Goal: Navigation & Orientation: Find specific page/section

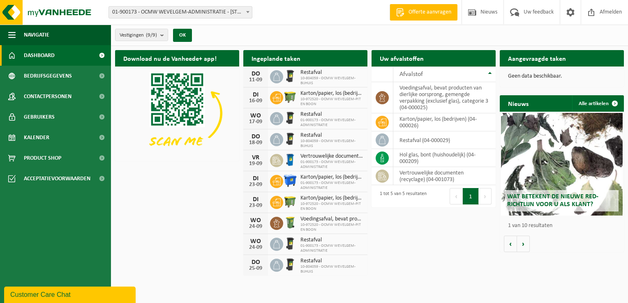
click at [313, 55] on div "Ingeplande taken Bekijk uw kalender" at bounding box center [305, 58] width 124 height 16
click at [56, 53] on link "Dashboard" at bounding box center [55, 55] width 111 height 21
click at [288, 67] on div "[DATE] Restafval 10-804059 - OCMW WEVELGEM-BIJHUIS" at bounding box center [305, 77] width 124 height 21
click at [283, 75] on img at bounding box center [290, 76] width 14 height 14
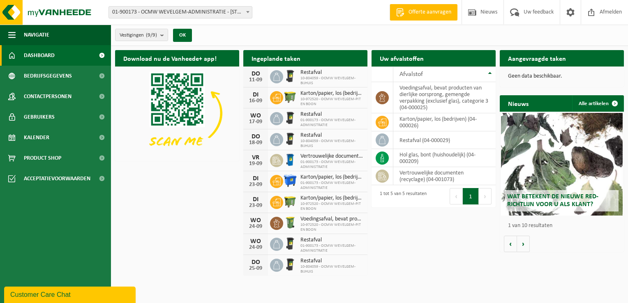
click at [47, 57] on span "Dashboard" at bounding box center [39, 55] width 31 height 21
click at [41, 137] on span "Kalender" at bounding box center [36, 137] width 25 height 21
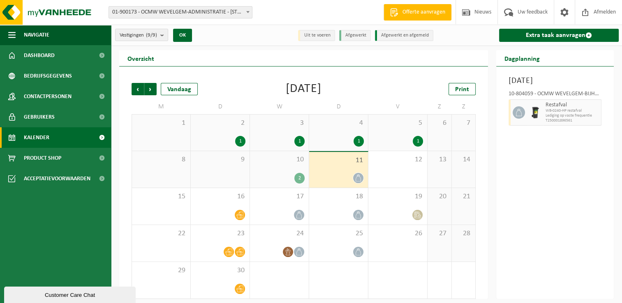
click at [358, 177] on icon at bounding box center [358, 178] width 7 height 7
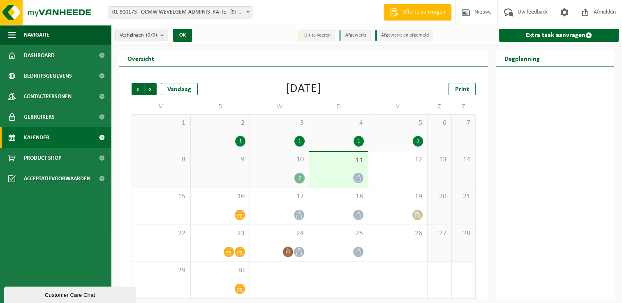
click at [334, 165] on div "11" at bounding box center [338, 170] width 59 height 36
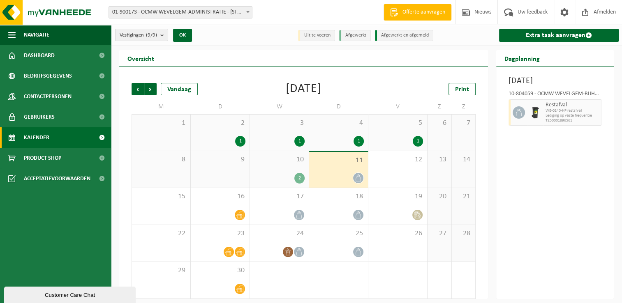
click at [610, 123] on div "Donderdag 11 september 2025 10-804059 - OCMW WEVELGEM-BIJHUIS - MOORSELE Restaf…" at bounding box center [555, 183] width 118 height 233
click at [356, 221] on div "18" at bounding box center [338, 206] width 59 height 37
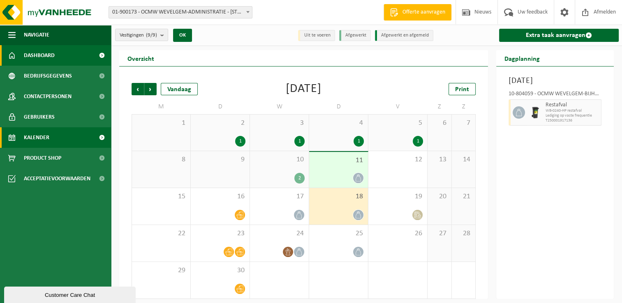
click at [48, 55] on span "Dashboard" at bounding box center [39, 55] width 31 height 21
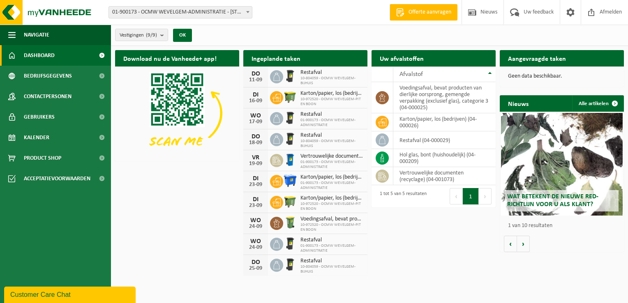
click at [324, 78] on span "10-804059 - OCMW WEVELGEM-BIJHUIS" at bounding box center [332, 81] width 63 height 10
click at [51, 76] on span "Bedrijfsgegevens" at bounding box center [48, 76] width 48 height 21
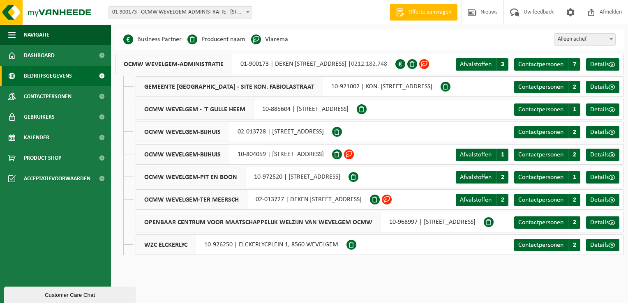
click at [47, 53] on span "Dashboard" at bounding box center [39, 55] width 31 height 21
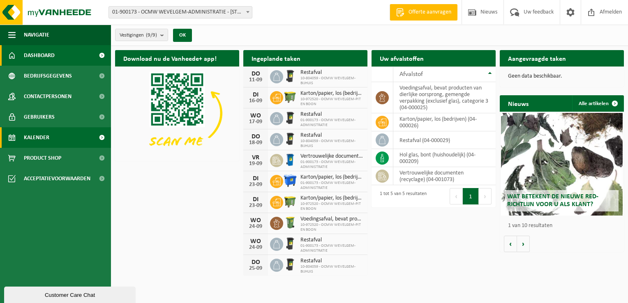
click at [43, 141] on span "Kalender" at bounding box center [36, 137] width 25 height 21
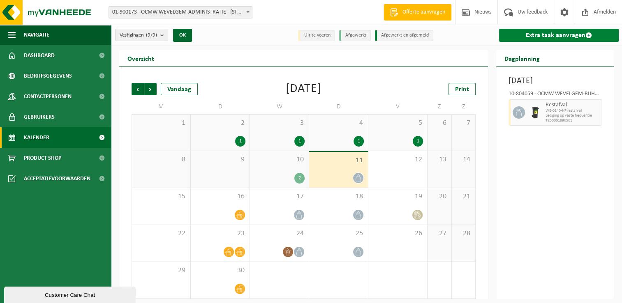
click at [569, 35] on link "Extra taak aanvragen" at bounding box center [559, 35] width 120 height 13
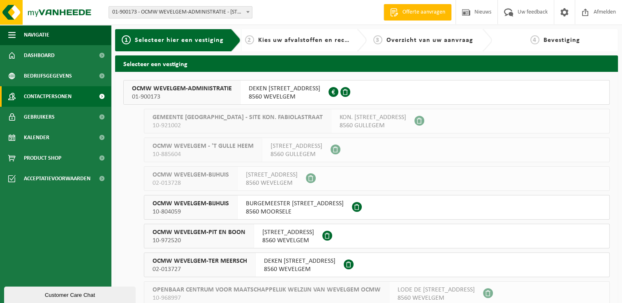
click at [56, 99] on span "Contactpersonen" at bounding box center [48, 96] width 48 height 21
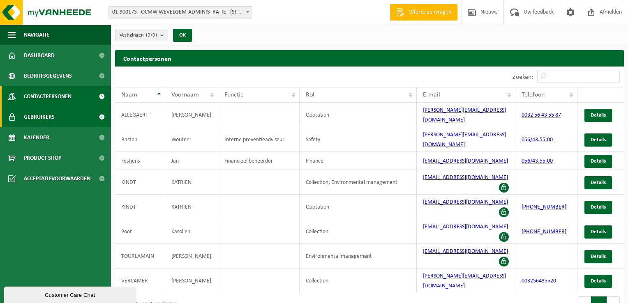
click at [50, 114] on span "Gebruikers" at bounding box center [39, 117] width 31 height 21
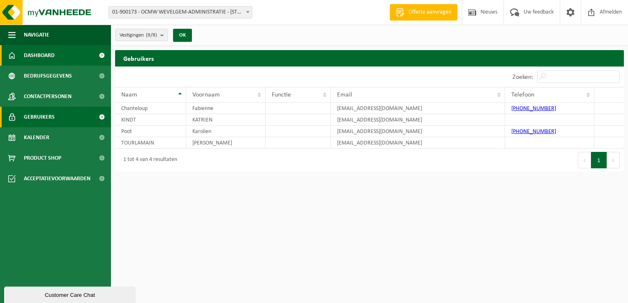
click at [43, 53] on span "Dashboard" at bounding box center [39, 55] width 31 height 21
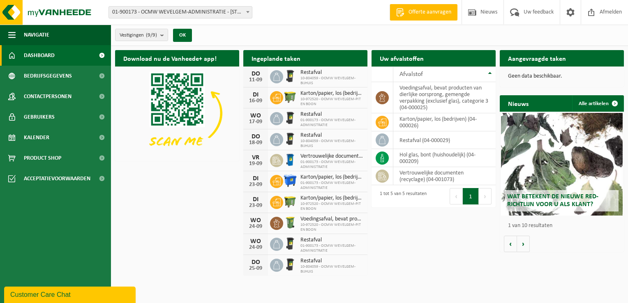
click at [288, 201] on img at bounding box center [290, 202] width 14 height 14
click at [325, 206] on span "10-972520 - OCMW WEVELGEM-PIT EN BOON" at bounding box center [332, 207] width 63 height 10
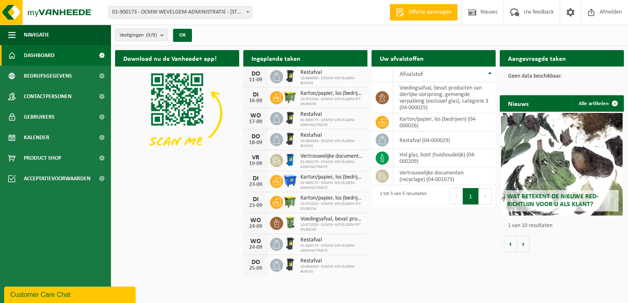
click at [325, 206] on span "10-972520 - OCMW WEVELGEM-PIT EN BOON" at bounding box center [332, 207] width 63 height 10
click at [43, 139] on span "Kalender" at bounding box center [36, 137] width 25 height 21
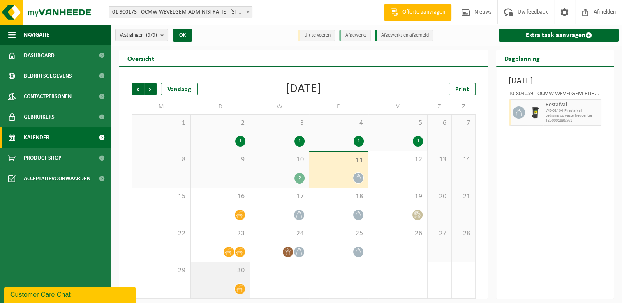
click at [243, 284] on span at bounding box center [240, 289] width 10 height 10
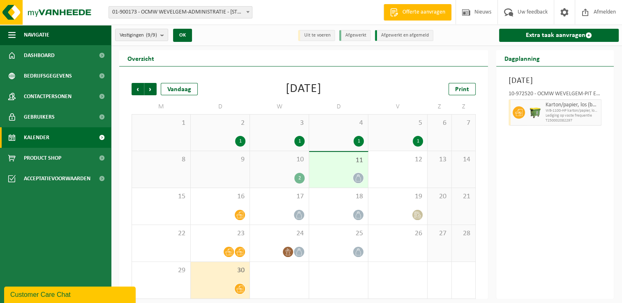
click at [309, 289] on div "2" at bounding box center [338, 280] width 59 height 37
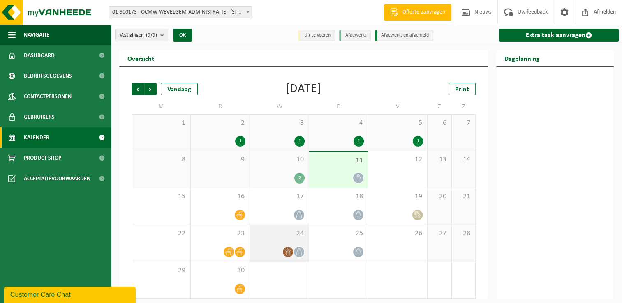
click at [289, 253] on icon at bounding box center [287, 252] width 7 height 7
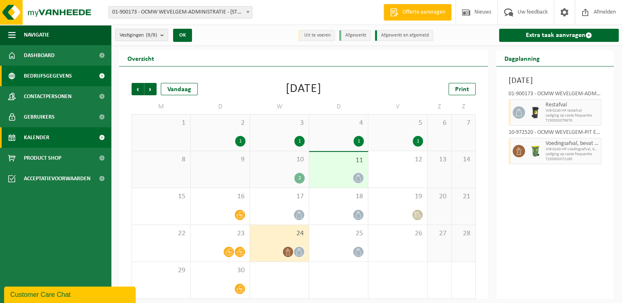
click at [55, 76] on span "Bedrijfsgegevens" at bounding box center [48, 76] width 48 height 21
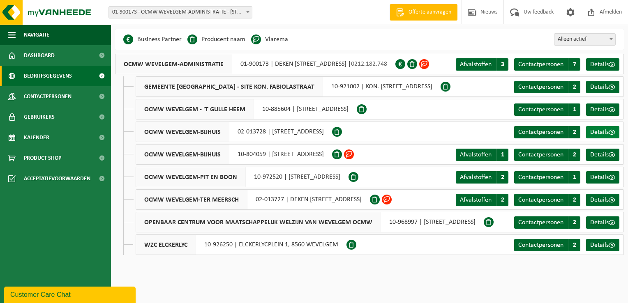
click at [599, 133] on span "Details" at bounding box center [599, 132] width 18 height 7
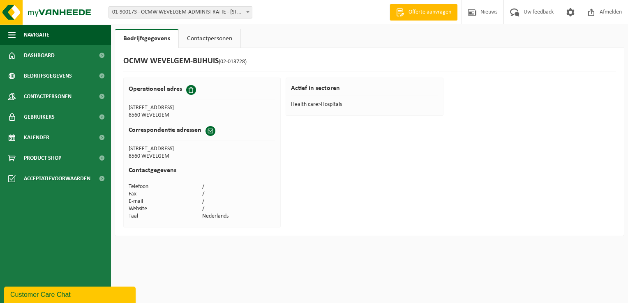
click at [215, 43] on link "Contactpersonen" at bounding box center [210, 38] width 62 height 19
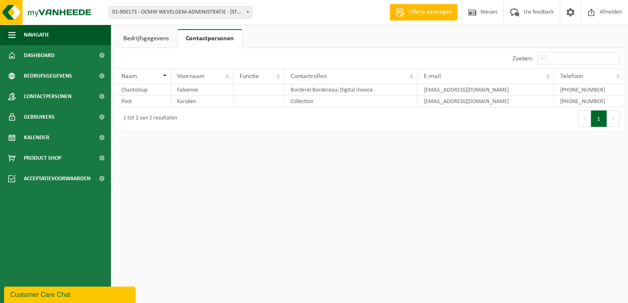
click at [150, 36] on link "Bedrijfsgegevens" at bounding box center [146, 38] width 62 height 19
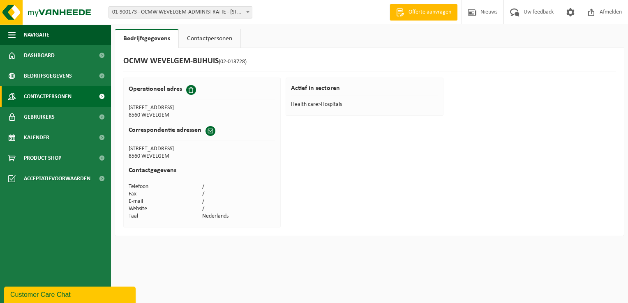
click at [61, 93] on span "Contactpersonen" at bounding box center [48, 96] width 48 height 21
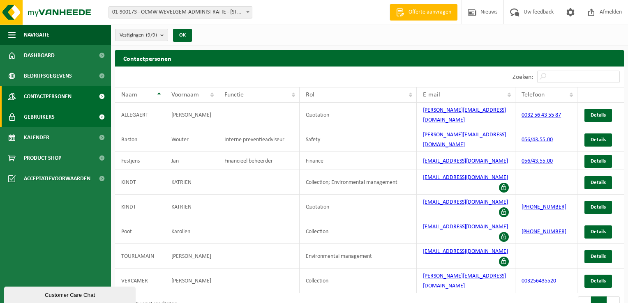
click at [50, 119] on span "Gebruikers" at bounding box center [39, 117] width 31 height 21
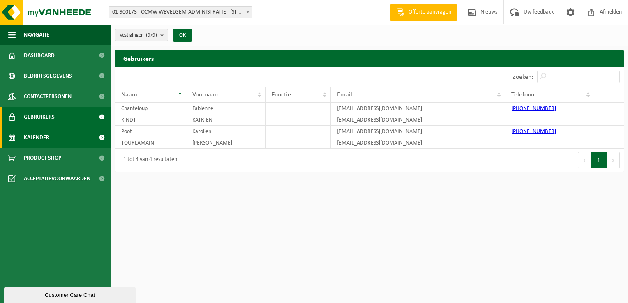
click at [44, 134] on span "Kalender" at bounding box center [36, 137] width 25 height 21
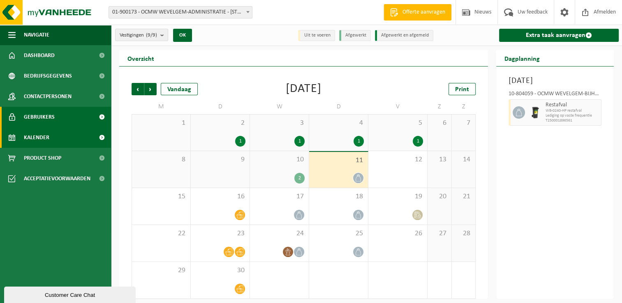
click at [44, 115] on span "Gebruikers" at bounding box center [39, 117] width 31 height 21
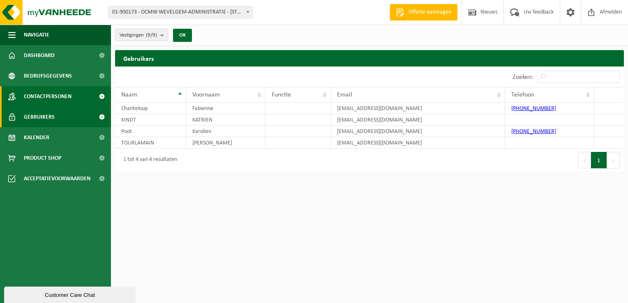
click at [48, 94] on span "Contactpersonen" at bounding box center [48, 96] width 48 height 21
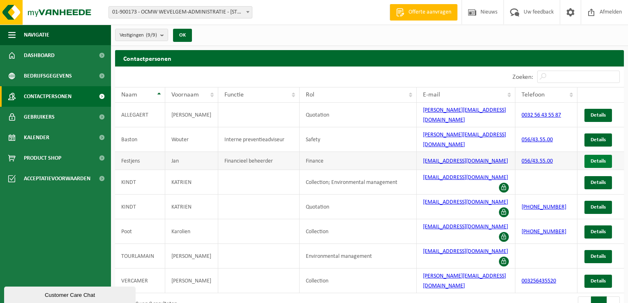
click at [595, 155] on link "Details" at bounding box center [599, 161] width 28 height 13
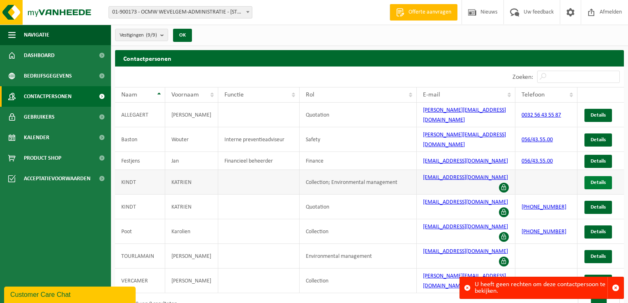
click at [600, 180] on span "Details" at bounding box center [598, 182] width 15 height 5
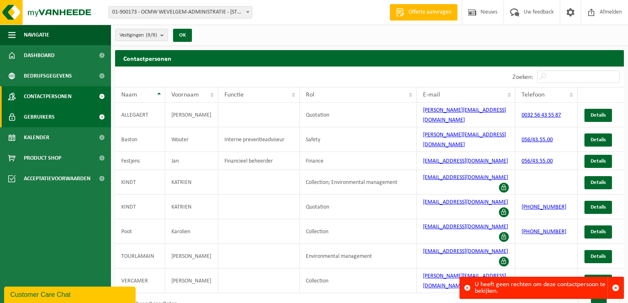
click at [49, 113] on span "Gebruikers" at bounding box center [39, 117] width 31 height 21
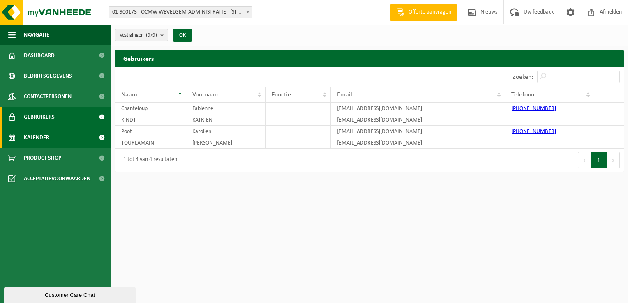
click at [43, 136] on span "Kalender" at bounding box center [36, 137] width 25 height 21
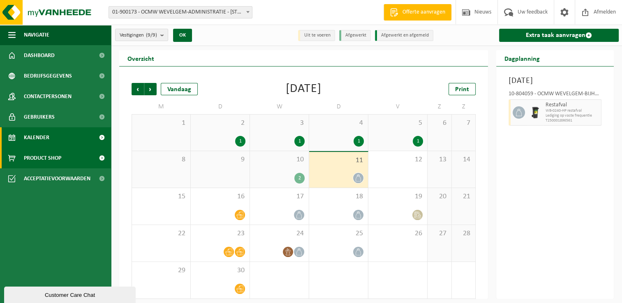
click at [46, 157] on span "Product Shop" at bounding box center [42, 158] width 37 height 21
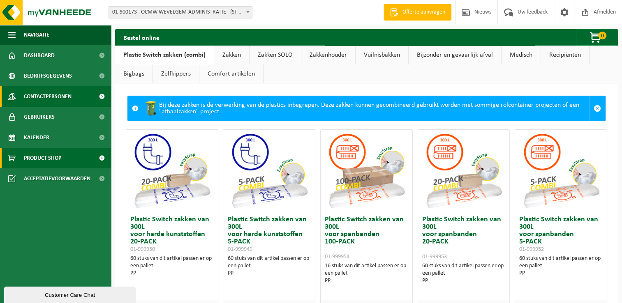
click at [46, 95] on span "Contactpersonen" at bounding box center [48, 96] width 48 height 21
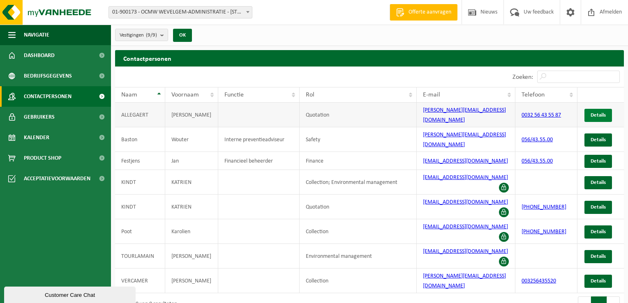
click at [609, 113] on link "Details" at bounding box center [599, 115] width 28 height 13
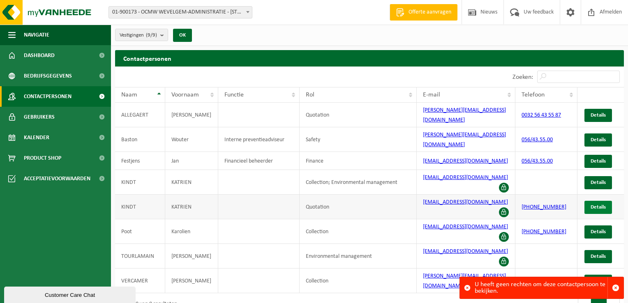
click at [600, 205] on span "Details" at bounding box center [598, 207] width 15 height 5
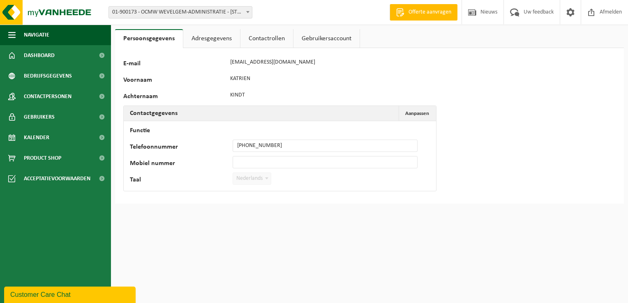
click at [221, 37] on link "Adresgegevens" at bounding box center [211, 38] width 57 height 19
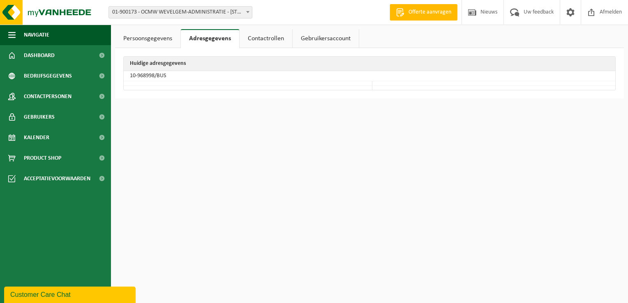
click at [264, 39] on link "Contactrollen" at bounding box center [266, 38] width 53 height 19
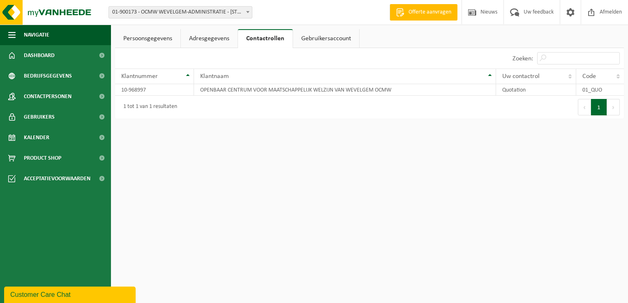
click at [325, 39] on link "Gebruikersaccount" at bounding box center [326, 38] width 66 height 19
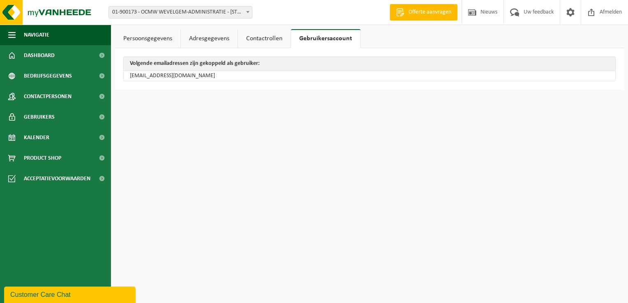
click at [257, 33] on link "Contactrollen" at bounding box center [264, 38] width 53 height 19
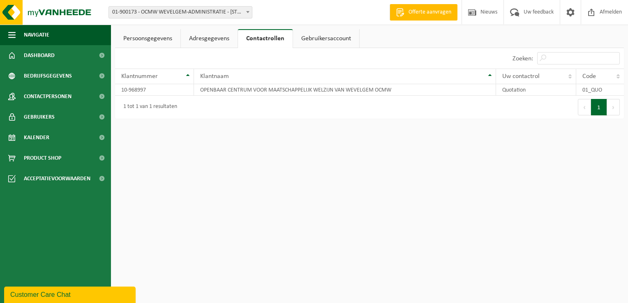
click at [207, 36] on link "Adresgegevens" at bounding box center [209, 38] width 57 height 19
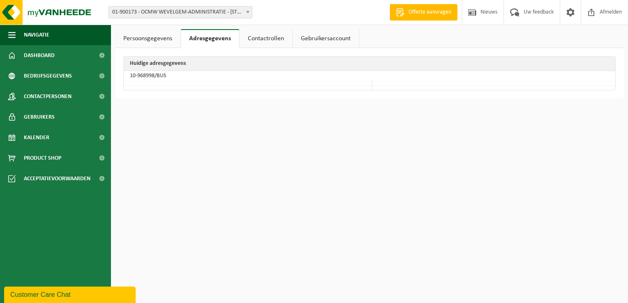
click at [156, 40] on link "Persoonsgegevens" at bounding box center [147, 38] width 65 height 19
